Goal: Information Seeking & Learning: Compare options

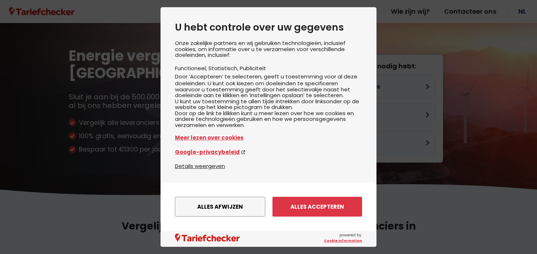
click at [355, 116] on div "Onze zakelijke partners en wij gebruiken technologieën, inclusief cookies, om i…" at bounding box center [268, 101] width 187 height 122
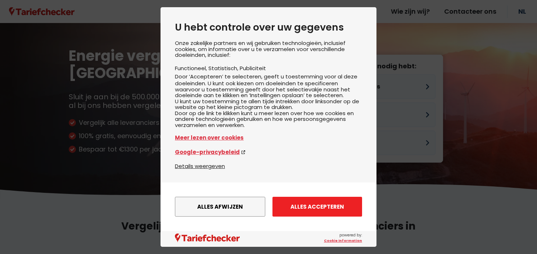
click at [302, 211] on button "Alles accepteren" at bounding box center [317, 207] width 90 height 20
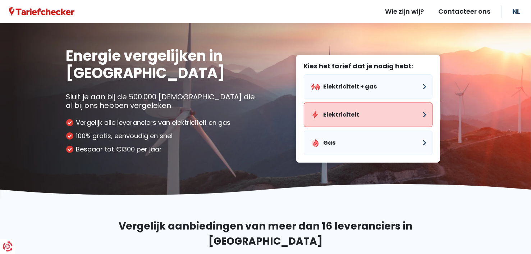
click at [384, 117] on button "Elektriciteit" at bounding box center [368, 115] width 129 height 24
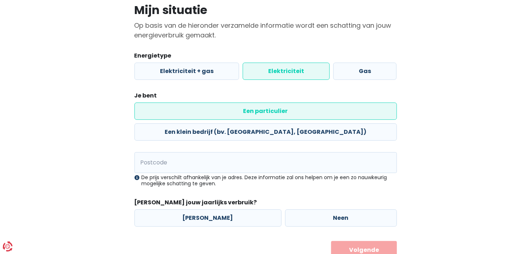
scroll to position [62, 0]
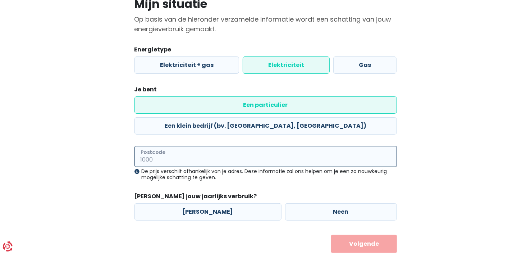
click at [190, 146] on input "Postcode" at bounding box center [266, 156] width 263 height 21
type input "3850"
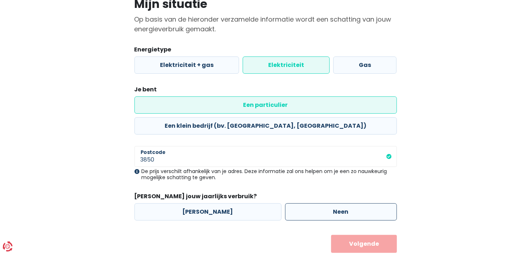
click at [316, 203] on label "Neen" at bounding box center [341, 211] width 112 height 17
click at [316, 203] on input "Neen" at bounding box center [341, 211] width 112 height 17
radio input "true"
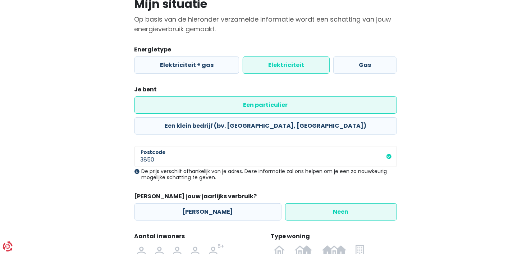
scroll to position [138, 0]
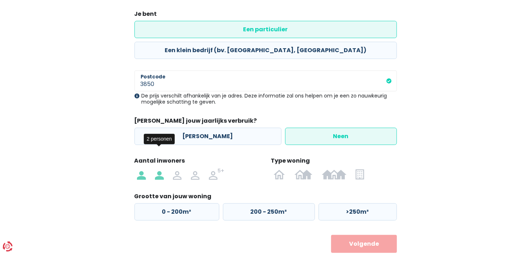
click at [157, 168] on img at bounding box center [159, 174] width 9 height 12
click at [157, 168] on input "radio" at bounding box center [159, 174] width 18 height 12
radio input "true"
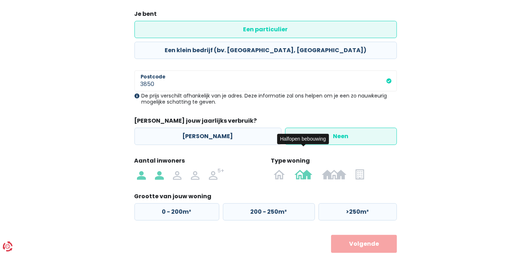
click at [304, 168] on img at bounding box center [304, 174] width 18 height 12
click at [304, 168] on input "radio" at bounding box center [303, 174] width 27 height 12
radio input "true"
click at [290, 203] on label "125 - 200m²" at bounding box center [267, 211] width 91 height 17
click at [290, 203] on input "125 - 200m²" at bounding box center [267, 211] width 91 height 17
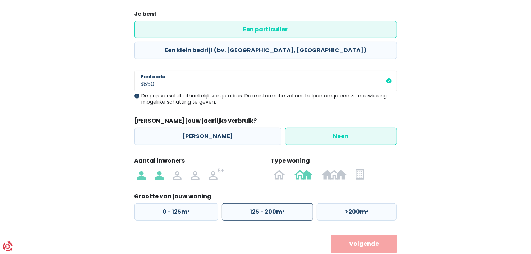
radio input "true"
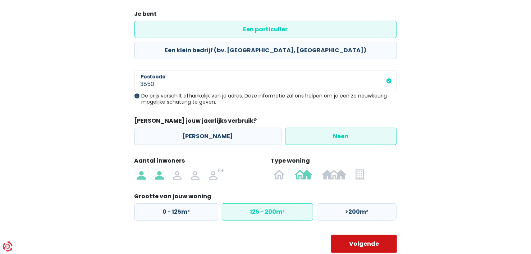
click at [384, 235] on button "Volgende" at bounding box center [364, 244] width 66 height 18
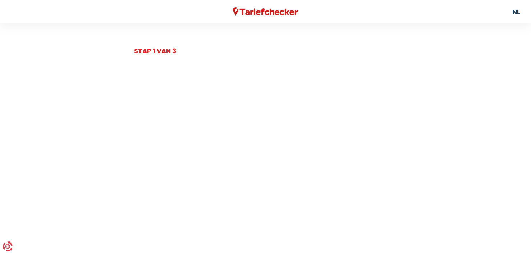
select select
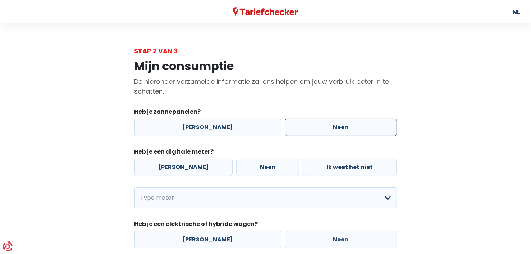
click at [323, 128] on label "Neen" at bounding box center [341, 127] width 112 height 17
click at [323, 128] on input "Neen" at bounding box center [341, 127] width 112 height 17
radio input "true"
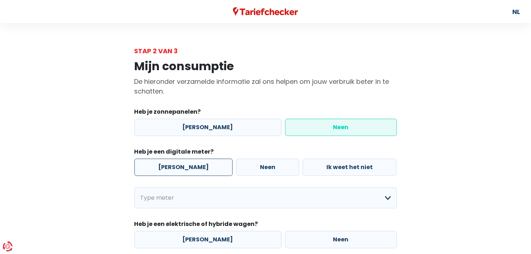
click at [175, 160] on label "[PERSON_NAME]" at bounding box center [184, 167] width 98 height 17
click at [175, 160] on input "[PERSON_NAME]" at bounding box center [184, 167] width 98 height 17
radio input "true"
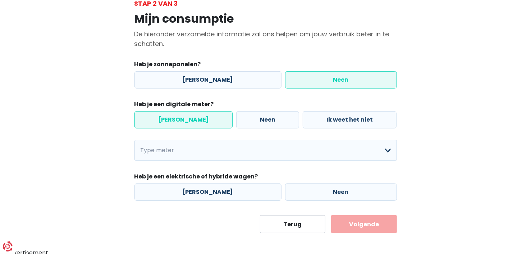
scroll to position [49, 0]
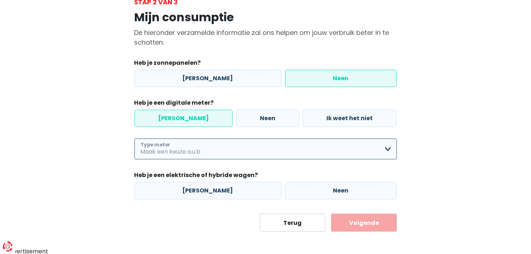
click at [381, 148] on select "Enkelvoudig Tweevoudig Enkelvoudig + uitsluitend nachttarief Tweevoudig + uitsl…" at bounding box center [266, 148] width 263 height 21
select select "day_night_bi_hourly"
click at [135, 138] on select "Enkelvoudig Tweevoudig Enkelvoudig + uitsluitend nachttarief Tweevoudig + uitsl…" at bounding box center [266, 148] width 263 height 21
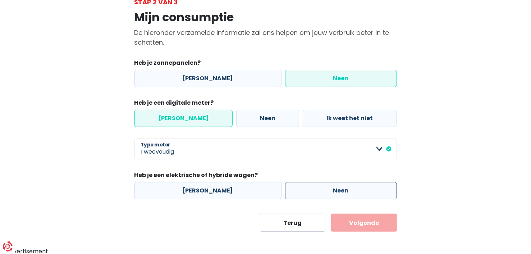
click at [354, 188] on label "Neen" at bounding box center [341, 190] width 112 height 17
click at [354, 188] on input "Neen" at bounding box center [341, 190] width 112 height 17
radio input "true"
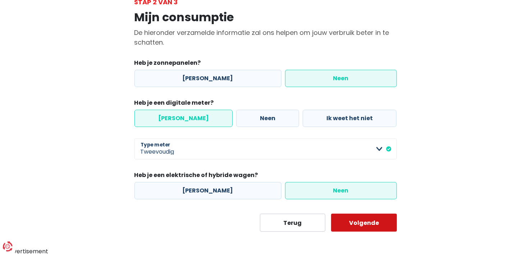
click at [367, 226] on button "Volgende" at bounding box center [364, 223] width 66 height 18
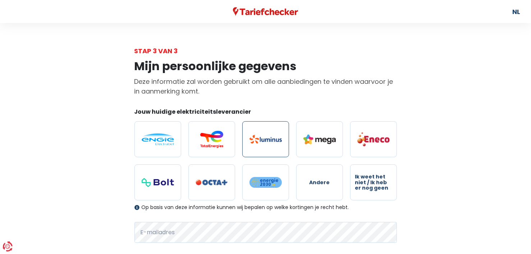
click at [269, 139] on img at bounding box center [266, 139] width 32 height 9
click at [269, 139] on input "radio" at bounding box center [265, 139] width 47 height 36
radio input "true"
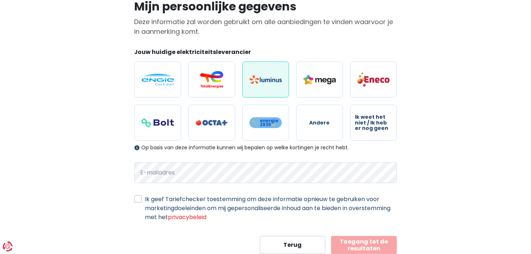
scroll to position [72, 0]
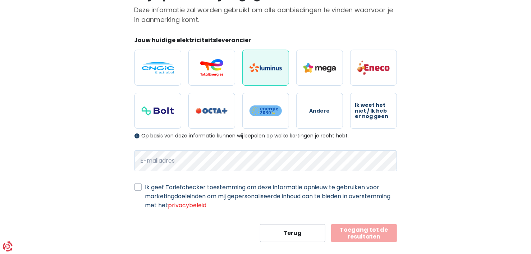
click at [145, 186] on label "Ik geef Tariefchecker toestemming om deze informatie opnieuw te gebruiken voor …" at bounding box center [271, 196] width 252 height 27
click at [136, 186] on input "Ik geef Tariefchecker toestemming om deze informatie opnieuw te gebruiken voor …" at bounding box center [138, 186] width 7 height 7
click at [145, 186] on label "Ik geef Tariefchecker toestemming om deze informatie opnieuw te gebruiken voor …" at bounding box center [271, 196] width 252 height 27
click at [136, 186] on input "Ik geef Tariefchecker toestemming om deze informatie opnieuw te gebruiken voor …" at bounding box center [138, 186] width 7 height 7
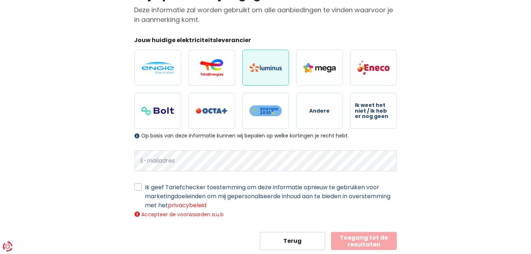
click at [145, 186] on label "Ik geef Tariefchecker toestemming om deze informatie opnieuw te gebruiken voor …" at bounding box center [271, 196] width 252 height 27
click at [139, 186] on input "Ik geef Tariefchecker toestemming om deze informatie opnieuw te gebruiken voor …" at bounding box center [138, 186] width 7 height 7
checkbox input "true"
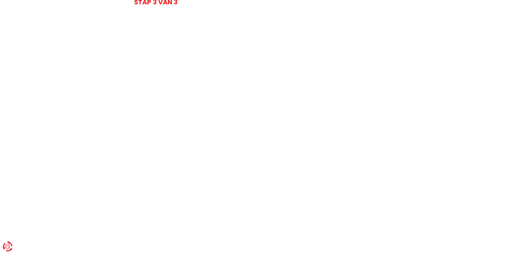
select select "day_night_bi_hourly"
